Goal: Transaction & Acquisition: Purchase product/service

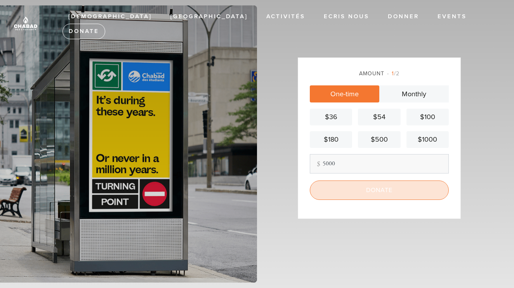
type input "5000"
click at [377, 191] on input "Donate" at bounding box center [379, 189] width 139 height 19
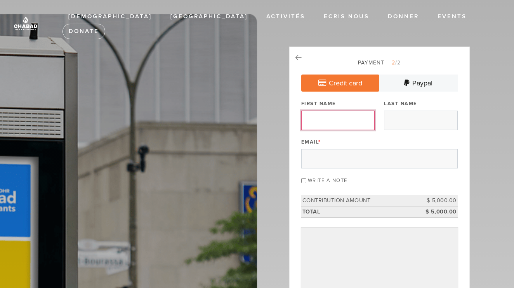
click at [344, 118] on input "First Name" at bounding box center [337, 120] width 73 height 19
type input "[PERSON_NAME]"
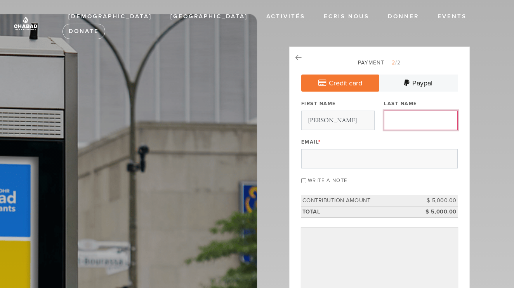
type input "Lasry"
type input "[EMAIL_ADDRESS][DOMAIN_NAME]"
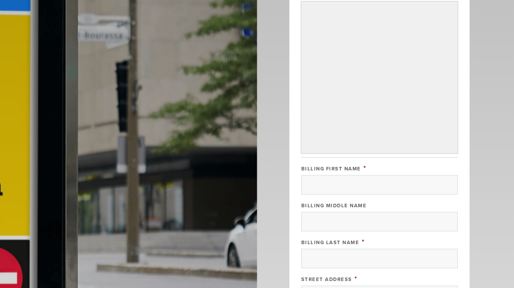
scroll to position [233, 0]
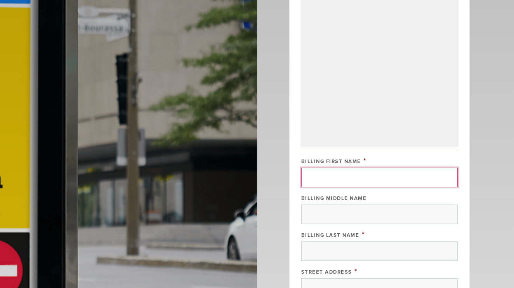
click at [343, 177] on input "Billing First Name" at bounding box center [379, 177] width 156 height 19
type input "[PERSON_NAME]"
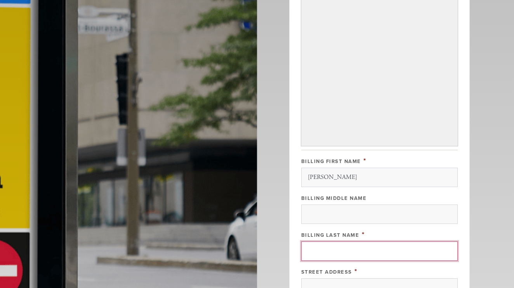
type input "Lasry"
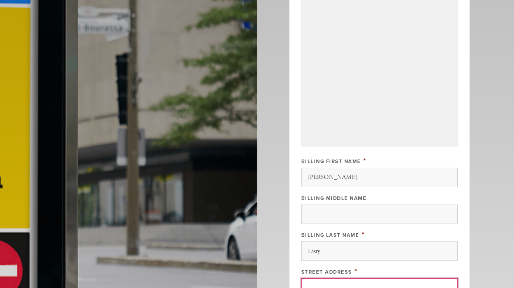
type input "[STREET_ADDRESS]"
type input "[GEOGRAPHIC_DATA]"
type input "QC"
type input "H3X 3A2"
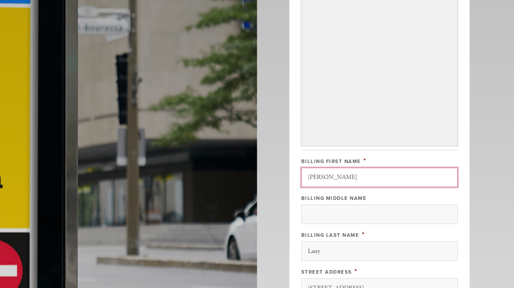
scroll to position [432, 0]
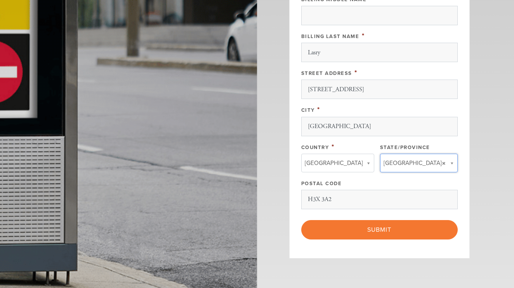
type input "QC"
type input "[GEOGRAPHIC_DATA]"
click at [421, 179] on input "QC" at bounding box center [415, 177] width 63 height 11
click at [397, 179] on input "QC" at bounding box center [415, 177] width 63 height 11
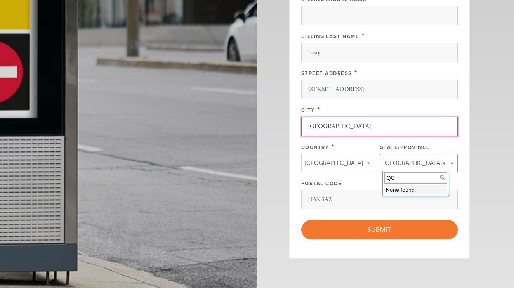
click at [357, 129] on input "[GEOGRAPHIC_DATA]" at bounding box center [379, 126] width 156 height 19
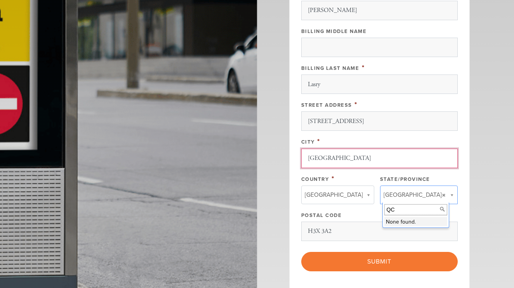
scroll to position [396, 0]
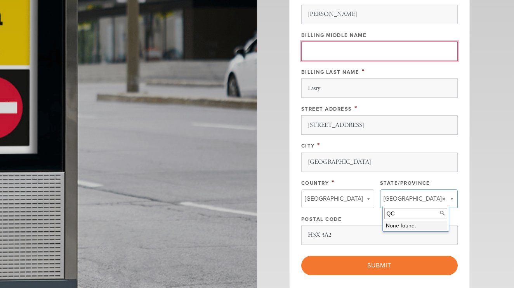
click at [341, 45] on input "Billing Middle Name" at bounding box center [379, 51] width 156 height 19
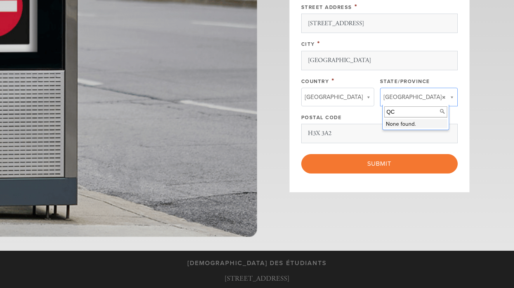
scroll to position [506, 0]
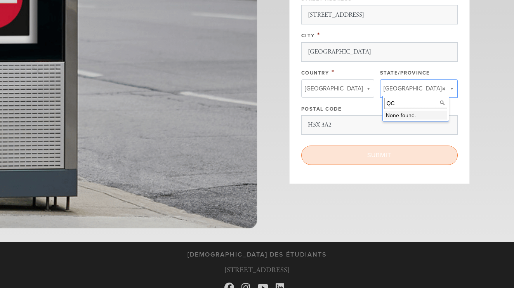
click at [379, 155] on input "Submit" at bounding box center [379, 155] width 156 height 19
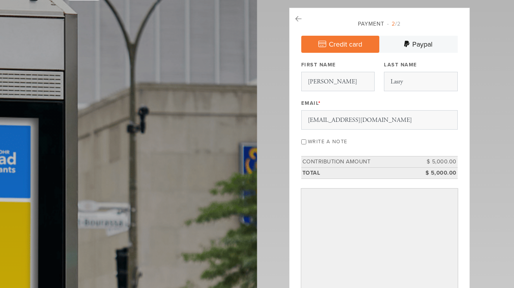
scroll to position [0, 0]
